Goal: Find specific page/section: Find specific page/section

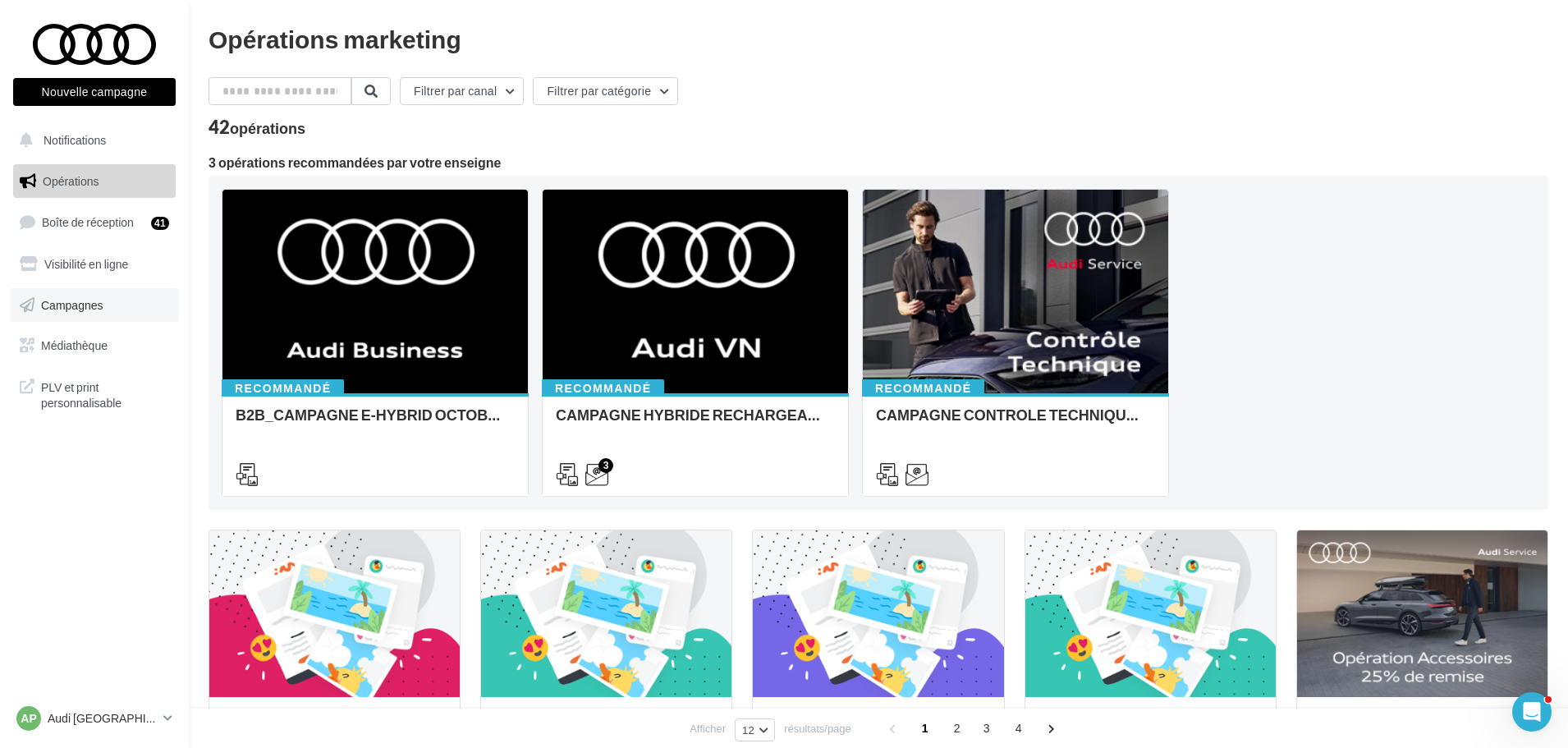
click at [113, 294] on link "Campagnes" at bounding box center [94, 305] width 169 height 34
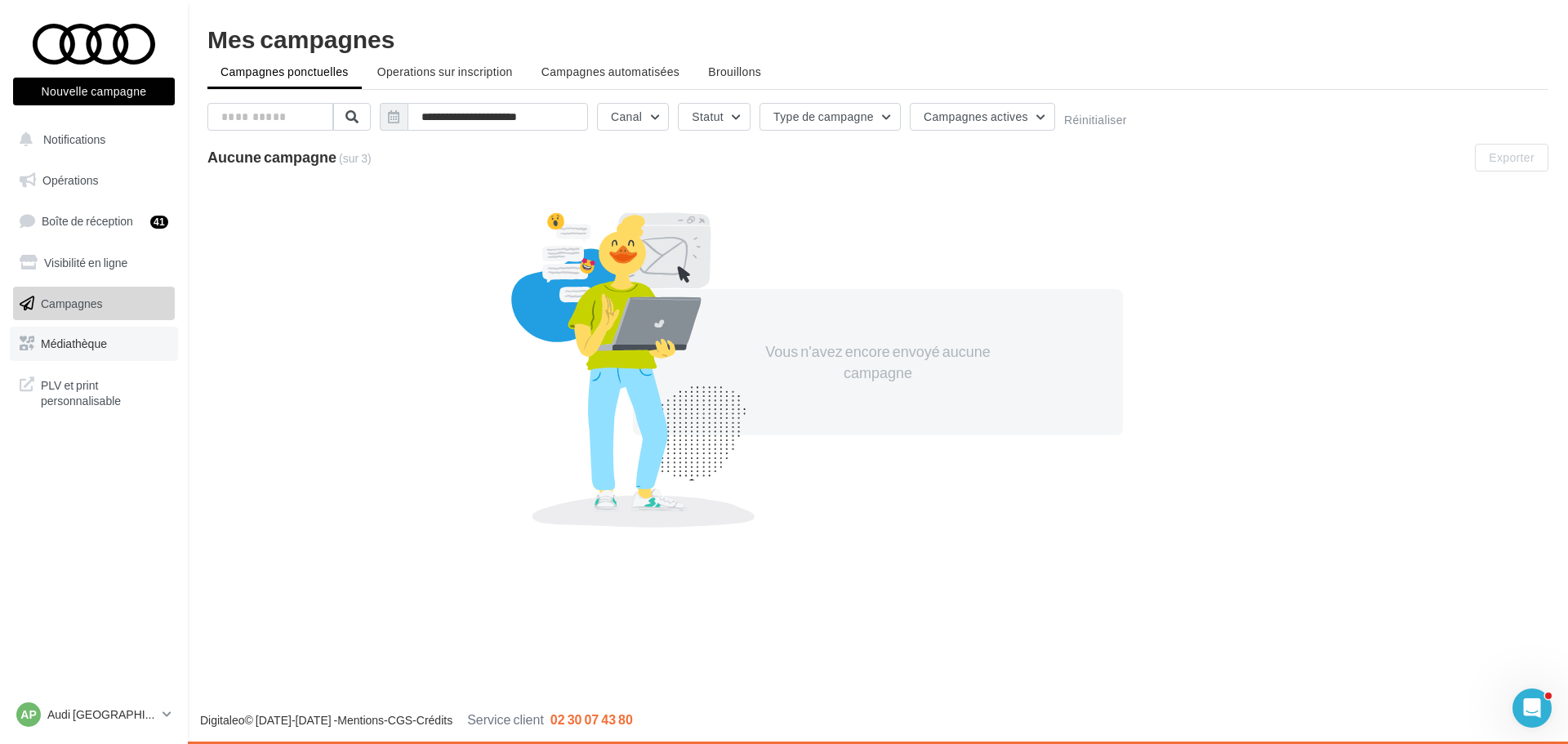
click at [87, 342] on span "Médiathèque" at bounding box center [74, 343] width 66 height 14
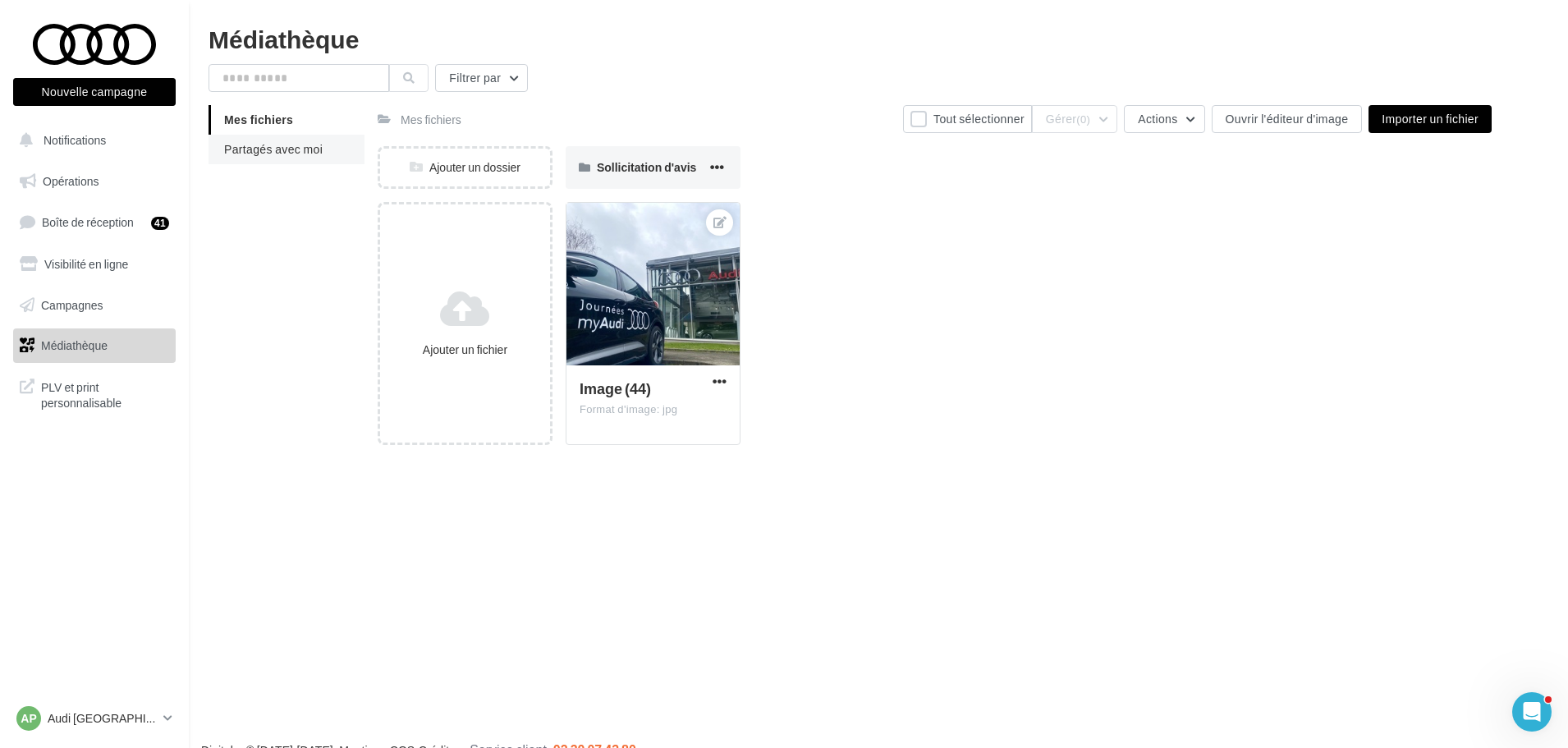
click at [298, 138] on li "Partagés avec moi" at bounding box center [286, 149] width 156 height 29
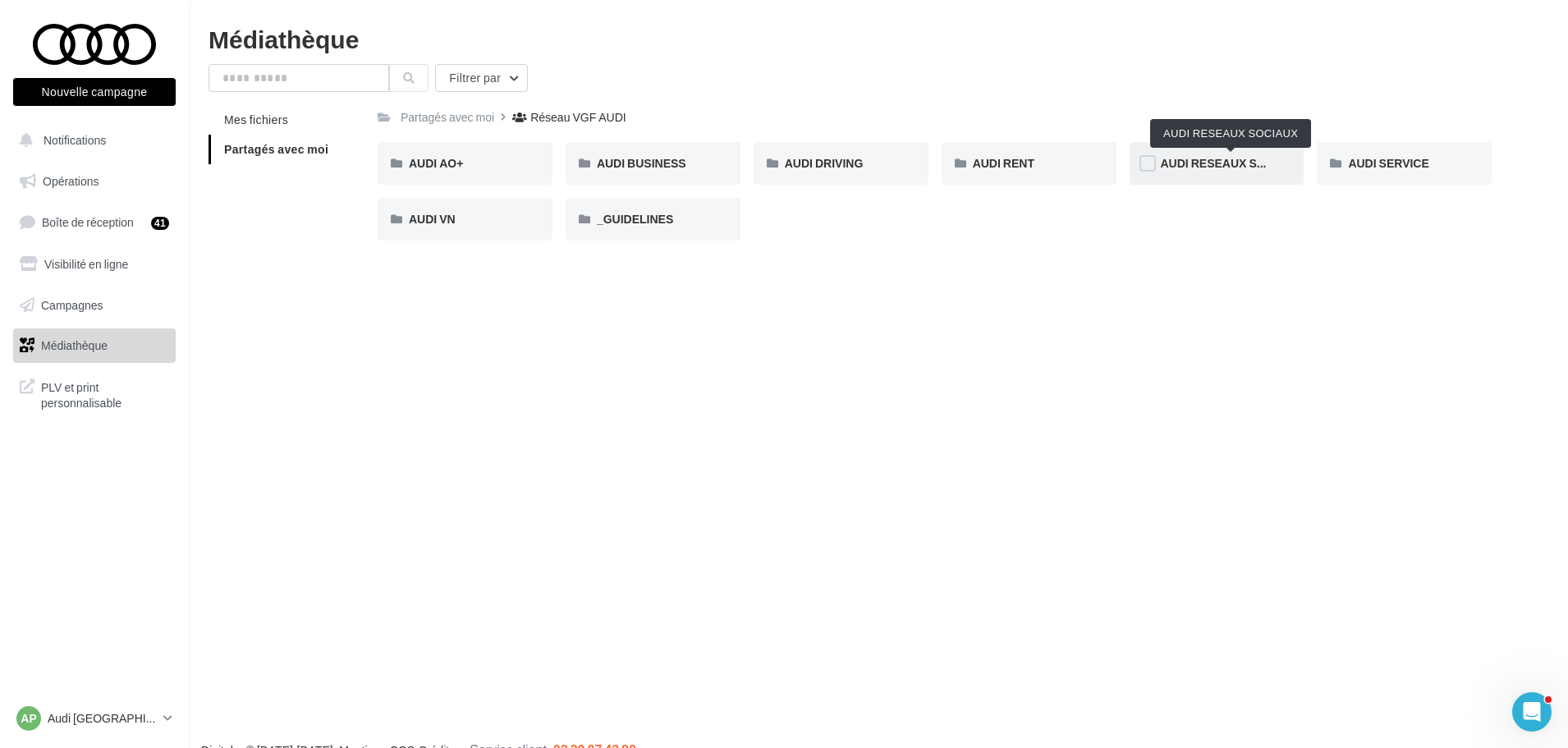
click at [1187, 164] on span "AUDI RESEAUX SOCIAUX" at bounding box center [1231, 163] width 141 height 14
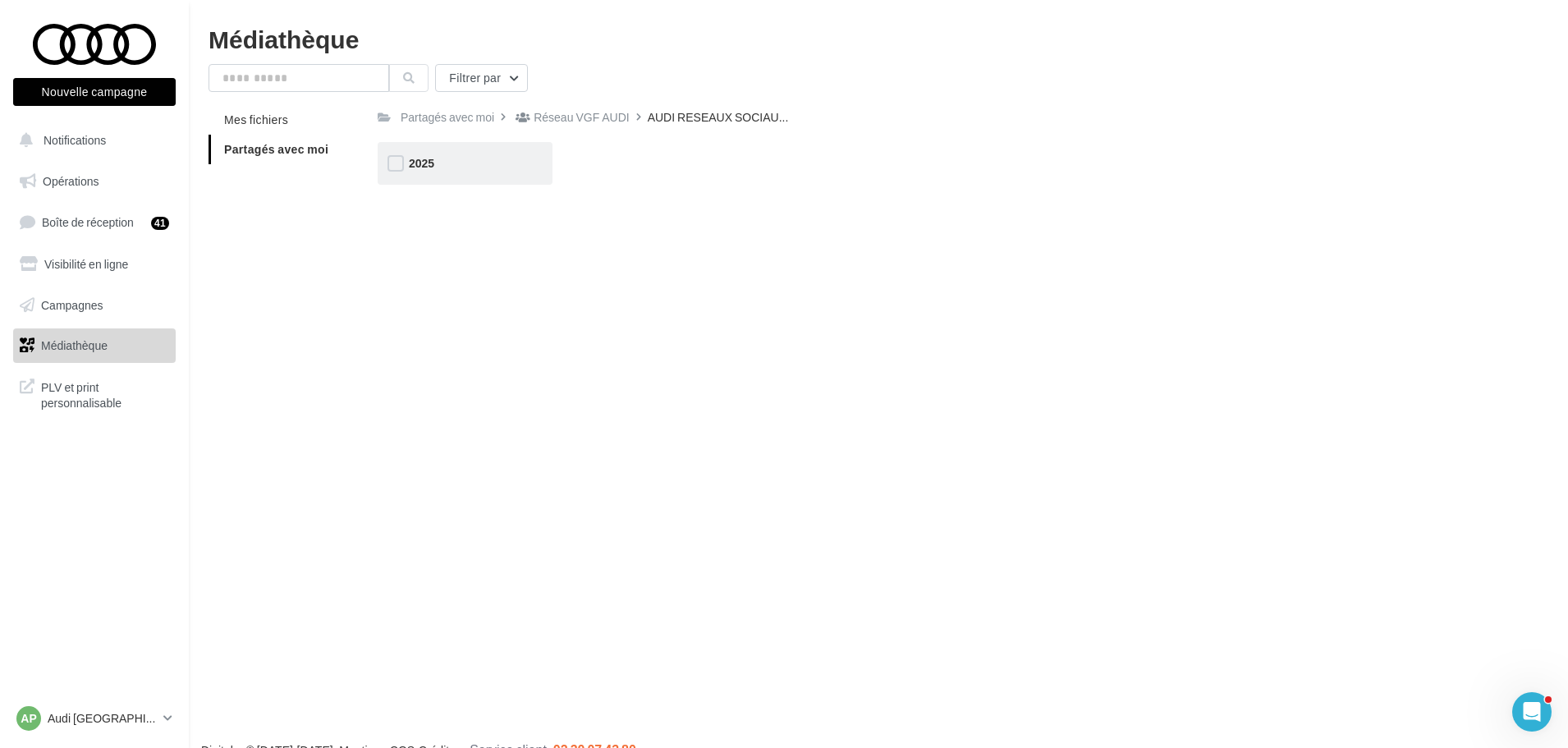
click at [515, 168] on div "2025" at bounding box center [464, 163] width 113 height 17
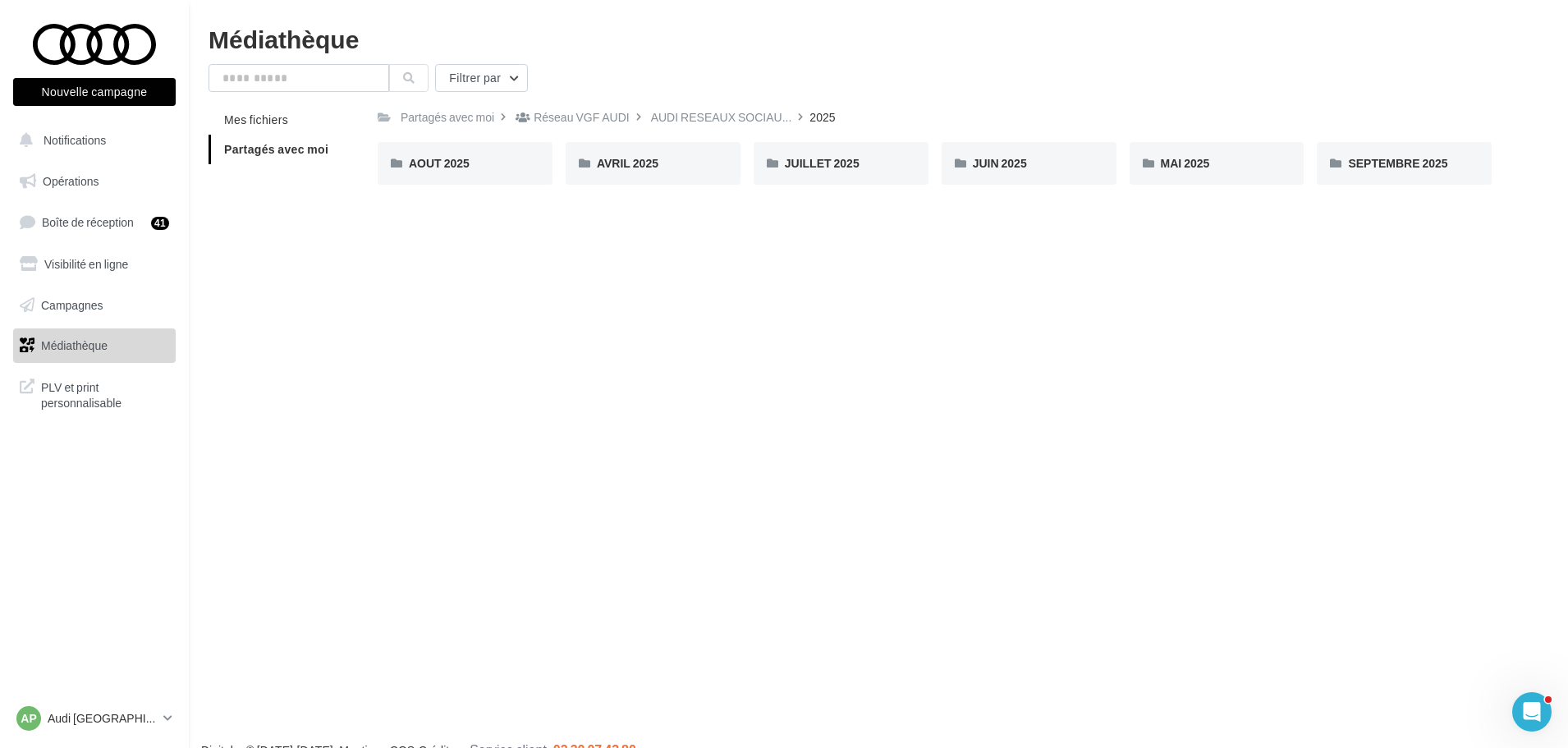
drag, startPoint x: 515, startPoint y: 168, endPoint x: 1535, endPoint y: 306, distance: 1029.3
click at [1105, 434] on div "Nouvelle campagne Nouvelle campagne Notifications Opérations Boîte de réception…" at bounding box center [784, 400] width 1568 height 748
click at [1373, 159] on span "SEPTEMBRE 2025" at bounding box center [1397, 163] width 99 height 14
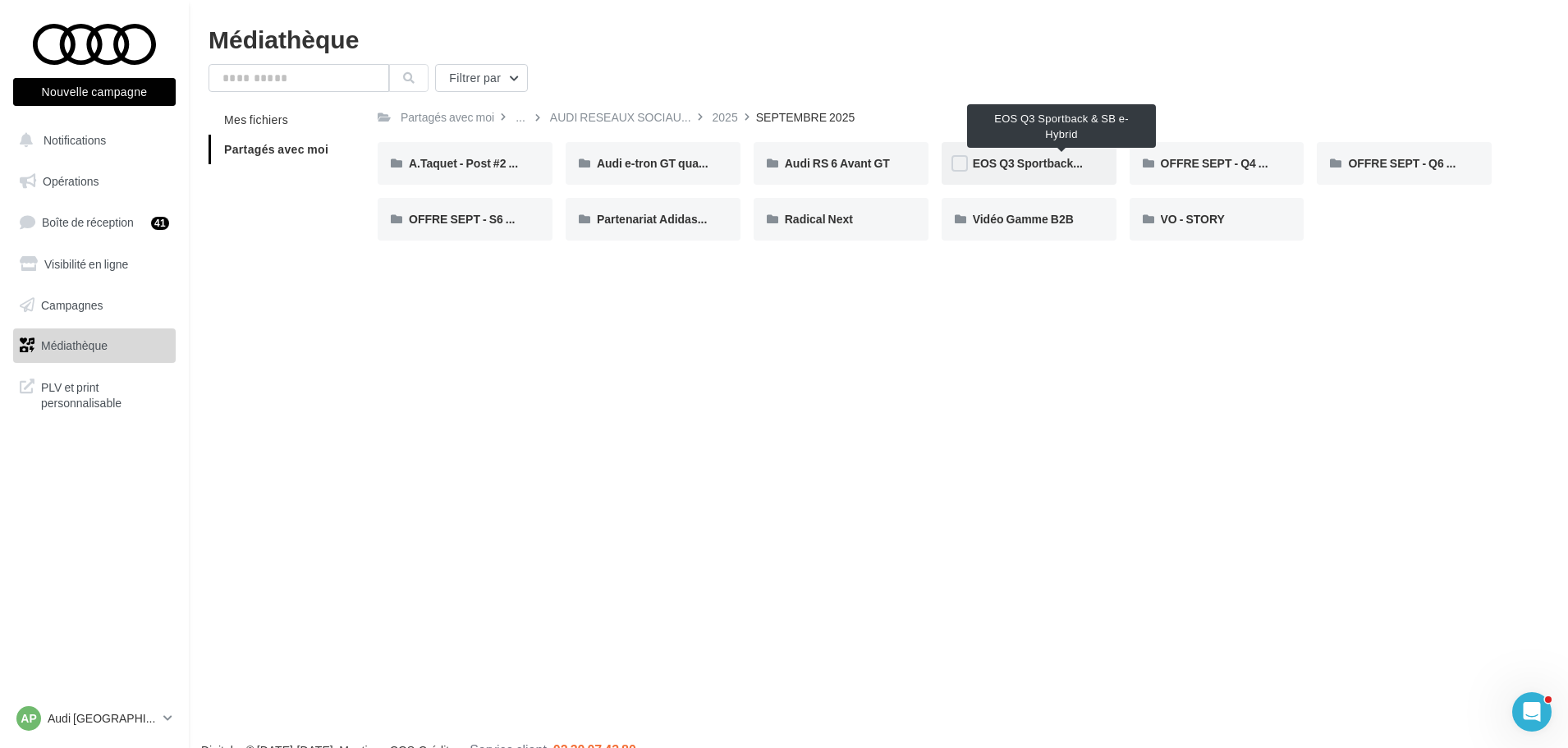
click at [1004, 166] on span "EOS Q3 Sportback & SB e-Hybrid" at bounding box center [1062, 163] width 179 height 14
